Goal: Navigation & Orientation: Find specific page/section

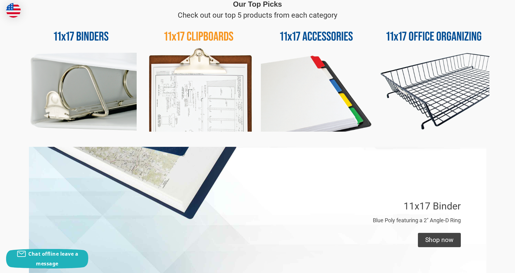
scroll to position [334, 0]
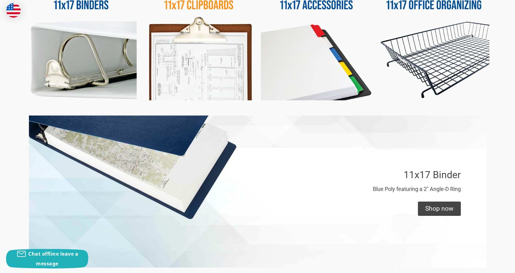
click at [312, 51] on img at bounding box center [316, 44] width 111 height 111
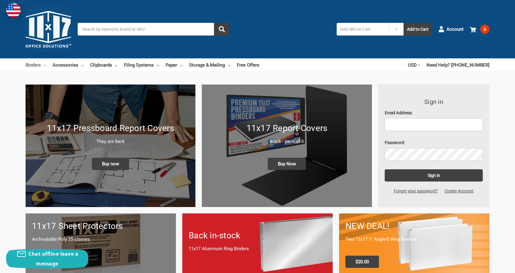
click at [39, 67] on link "Binders" at bounding box center [36, 64] width 21 height 13
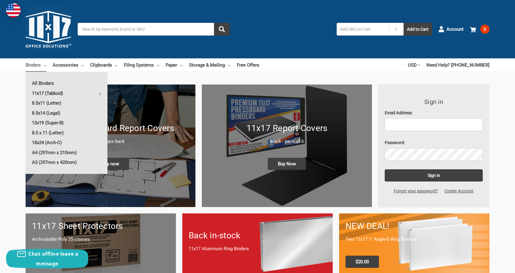
click at [47, 95] on link "11x17 (Tabloid)" at bounding box center [67, 93] width 82 height 10
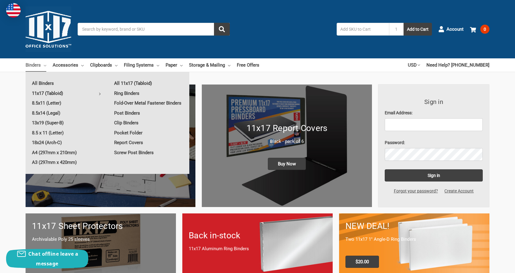
click at [134, 83] on link "All 11x17 (Tabloid)" at bounding box center [148, 83] width 81 height 10
